Goal: Task Accomplishment & Management: Manage account settings

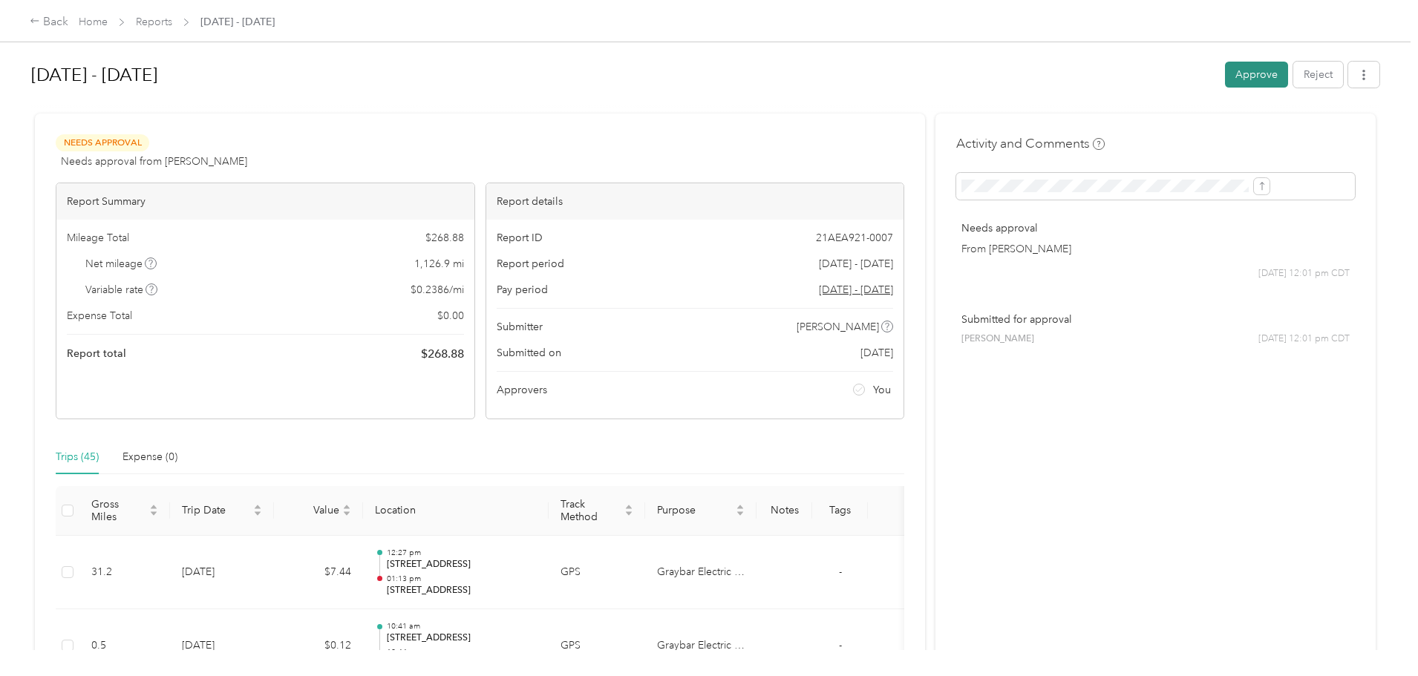
click at [1225, 73] on button "Approve" at bounding box center [1256, 75] width 63 height 26
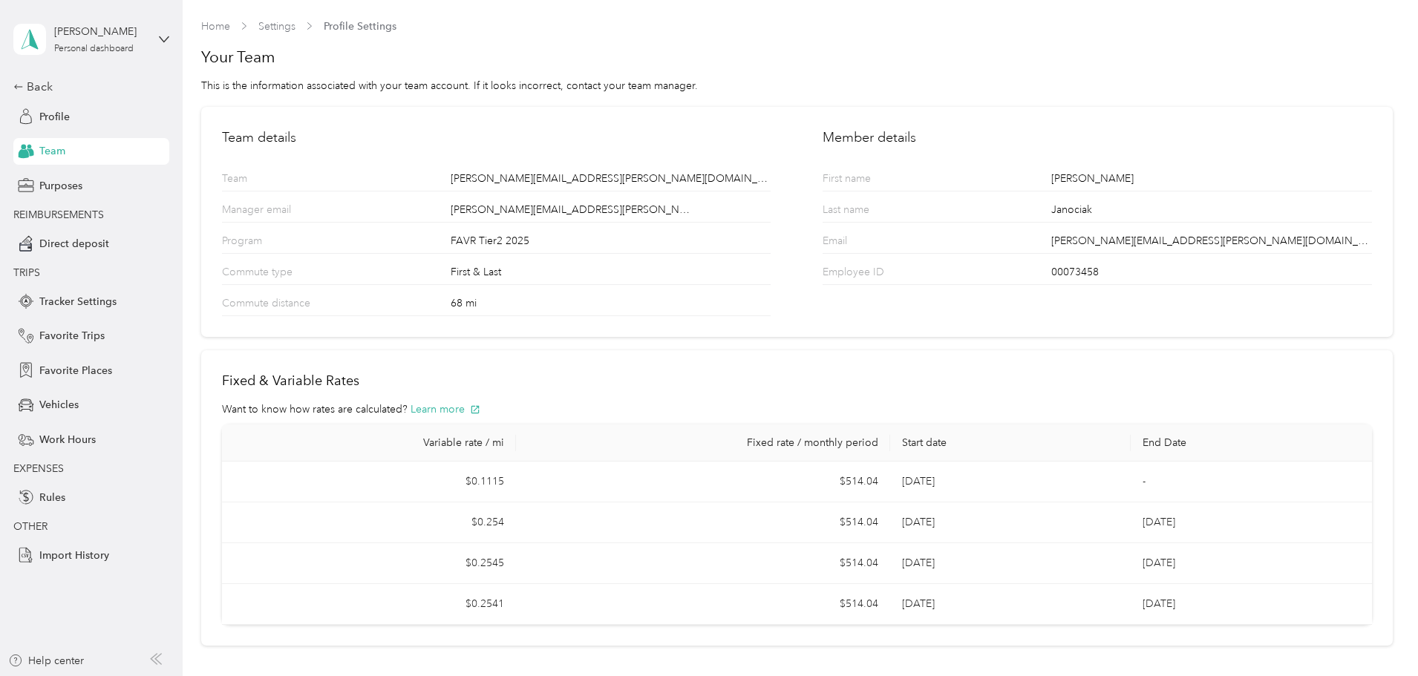
scroll to position [73, 0]
